Goal: Transaction & Acquisition: Book appointment/travel/reservation

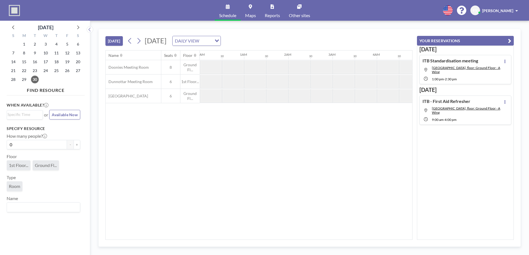
scroll to position [0, 310]
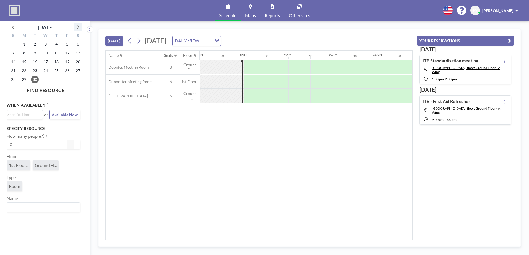
click at [76, 27] on icon at bounding box center [77, 26] width 7 height 7
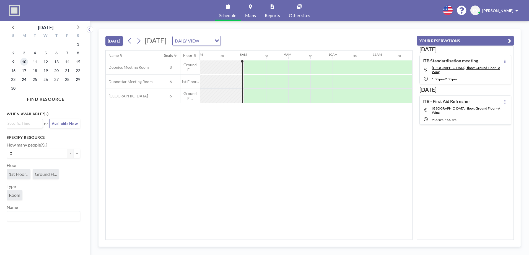
click at [25, 60] on span "10" at bounding box center [24, 62] width 8 height 8
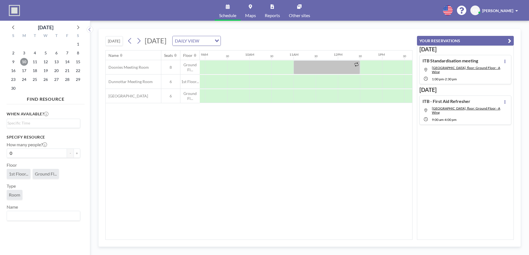
scroll to position [0, 354]
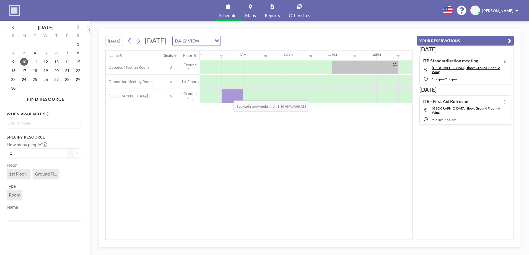
click at [229, 96] on div at bounding box center [232, 96] width 22 height 14
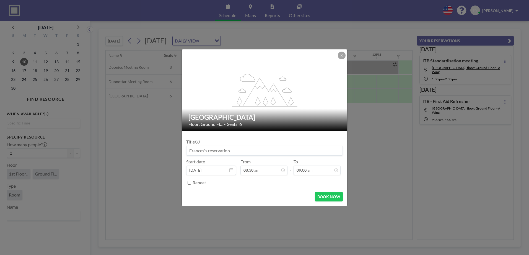
click at [239, 149] on input at bounding box center [264, 150] width 156 height 9
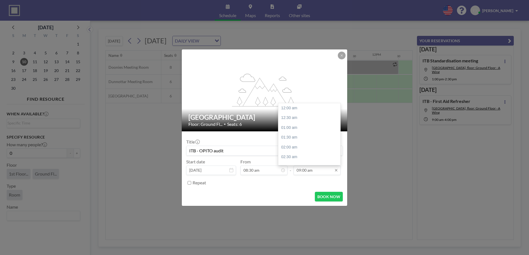
type input "ITB - OPITO audit"
click at [330, 171] on input "09:00 am" at bounding box center [316, 170] width 47 height 9
click at [301, 117] on div "04:30 pm" at bounding box center [310, 118] width 65 height 10
type input "04:30 pm"
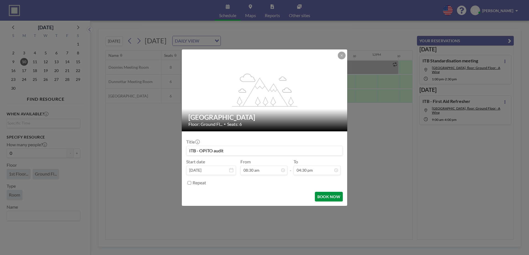
scroll to position [0, 0]
click at [330, 196] on button "BOOK NOW" at bounding box center [329, 197] width 28 height 10
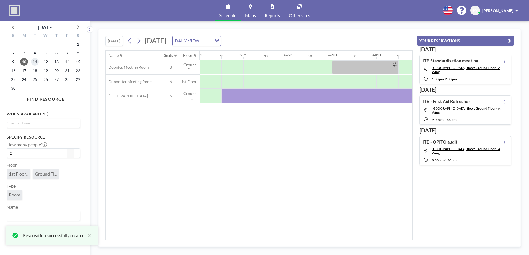
click at [34, 61] on span "11" at bounding box center [35, 62] width 8 height 8
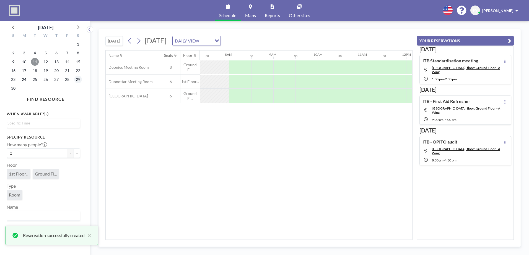
scroll to position [0, 332]
click at [248, 93] on div at bounding box center [255, 96] width 22 height 14
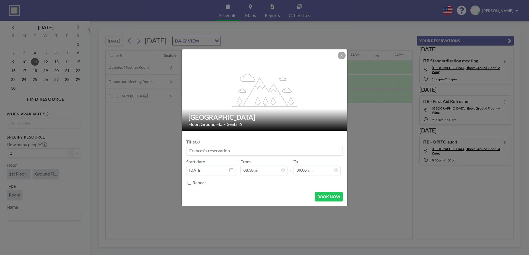
click at [236, 150] on input at bounding box center [264, 150] width 156 height 9
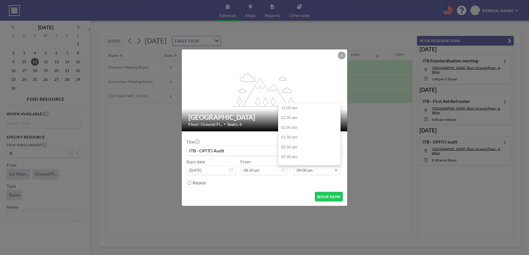
scroll to position [177, 0]
type input "ITB - OPITO Audit"
click at [327, 171] on input "09:00 am" at bounding box center [316, 170] width 47 height 9
click at [300, 141] on div "04:30 pm" at bounding box center [310, 145] width 65 height 10
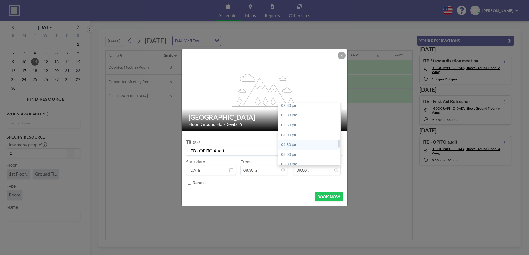
type input "04:30 pm"
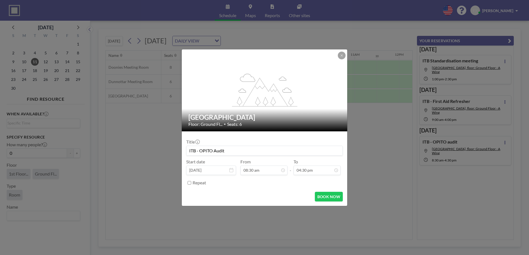
scroll to position [325, 0]
click at [328, 196] on button "BOOK NOW" at bounding box center [329, 197] width 28 height 10
